Goal: Find specific page/section

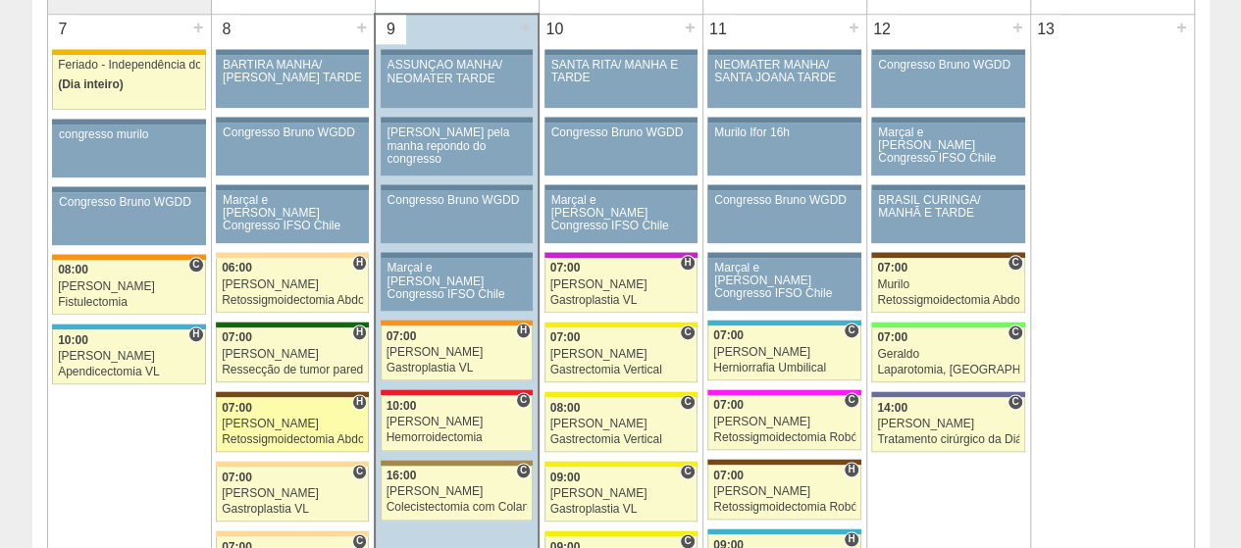
scroll to position [1177, 0]
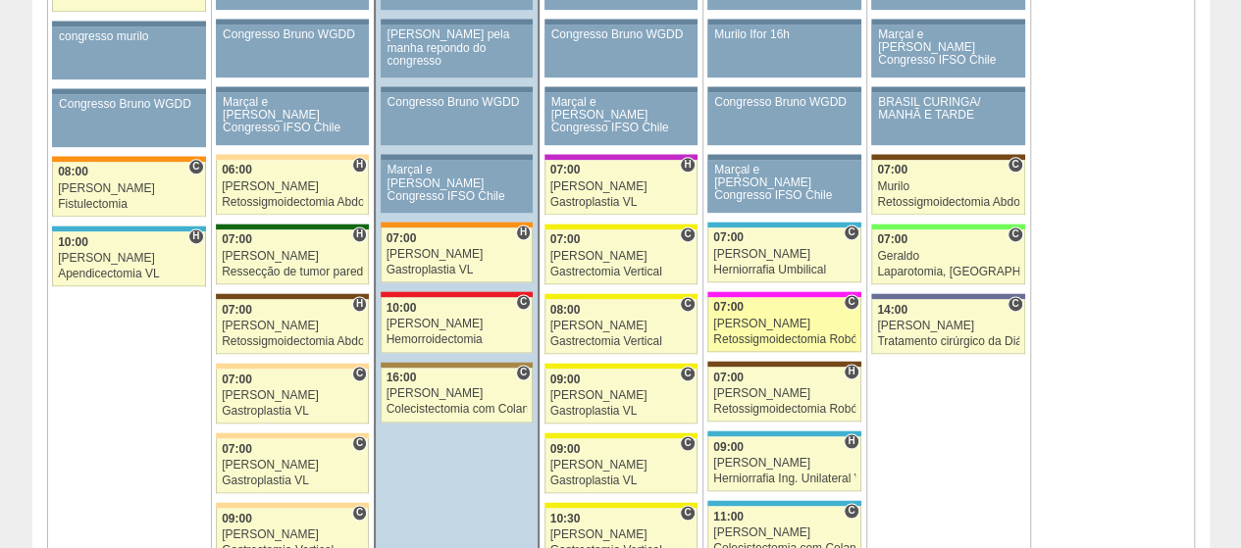
click at [794, 333] on div "Retossigmoidectomia Robótica" at bounding box center [784, 339] width 142 height 13
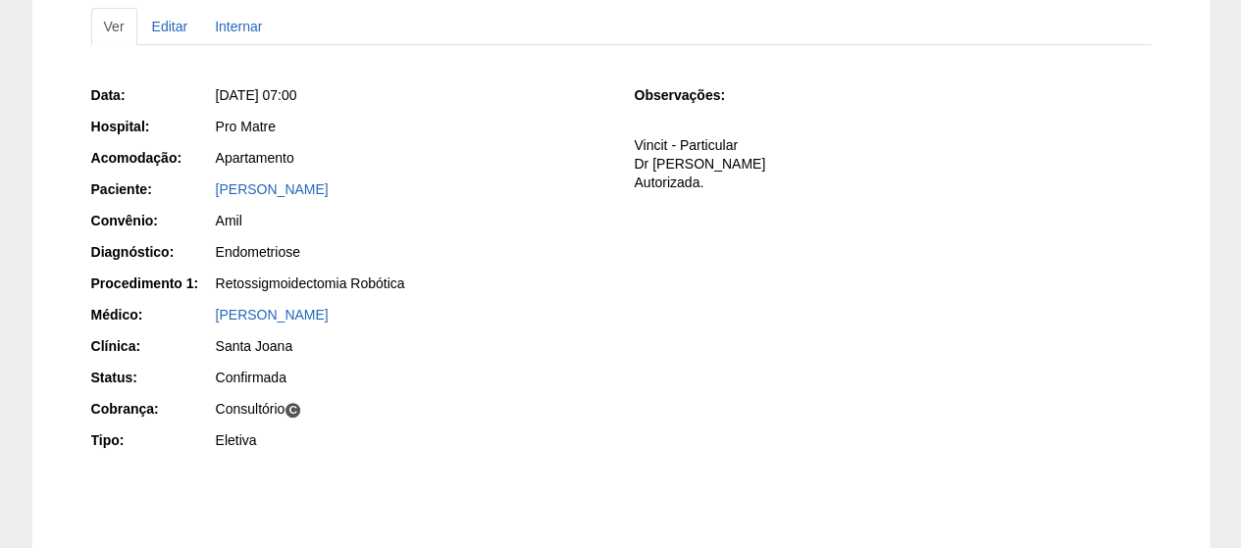
scroll to position [294, 0]
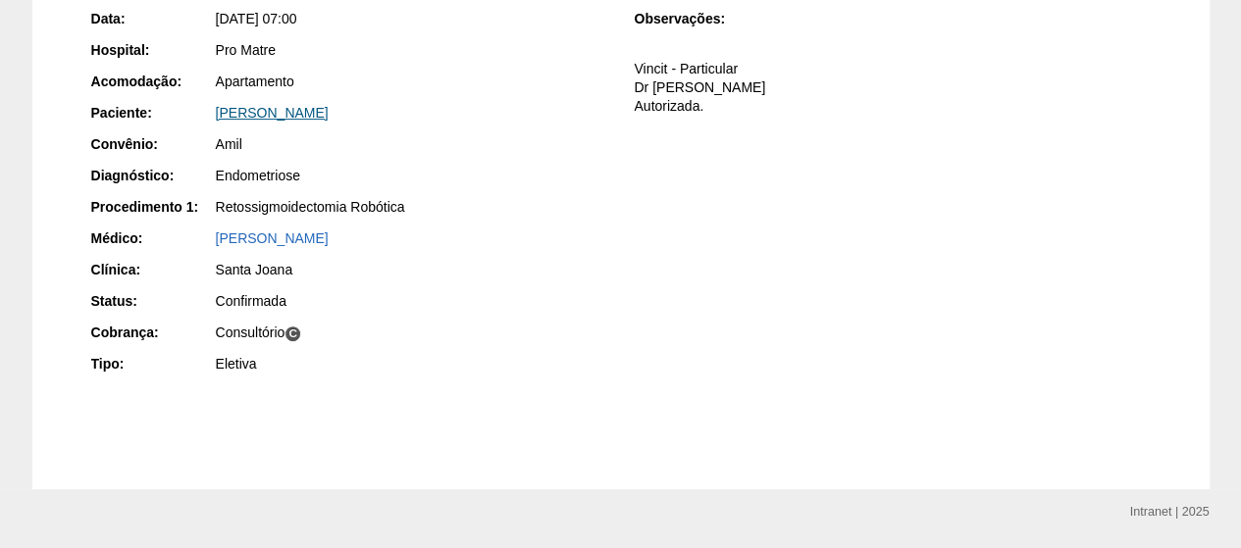
click at [329, 115] on link "ANDREZA MARIA FURTADO" at bounding box center [272, 113] width 113 height 16
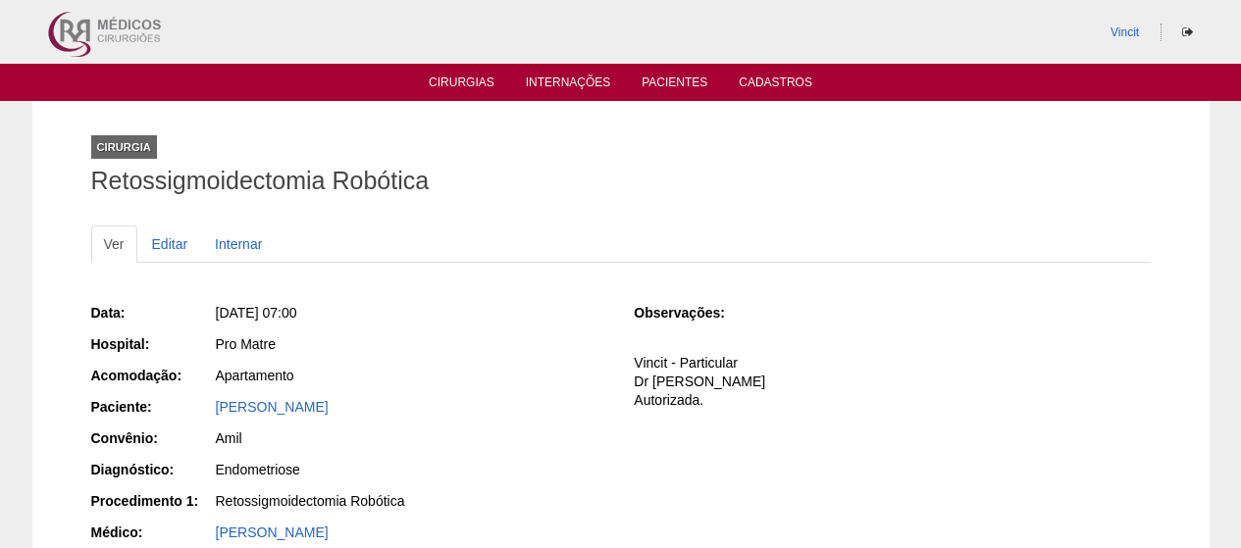
scroll to position [294, 0]
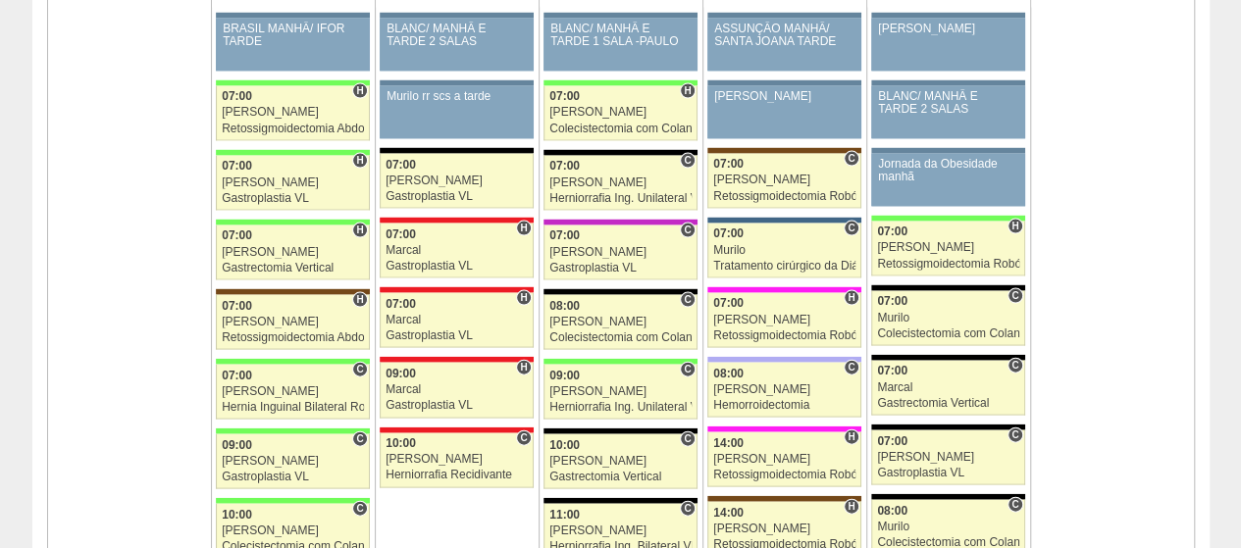
scroll to position [1961, 0]
